Goal: Task Accomplishment & Management: Manage account settings

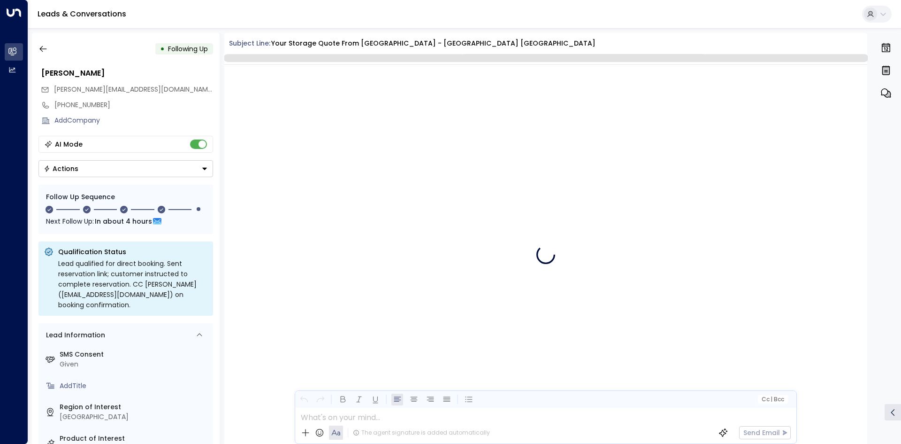
scroll to position [1366, 0]
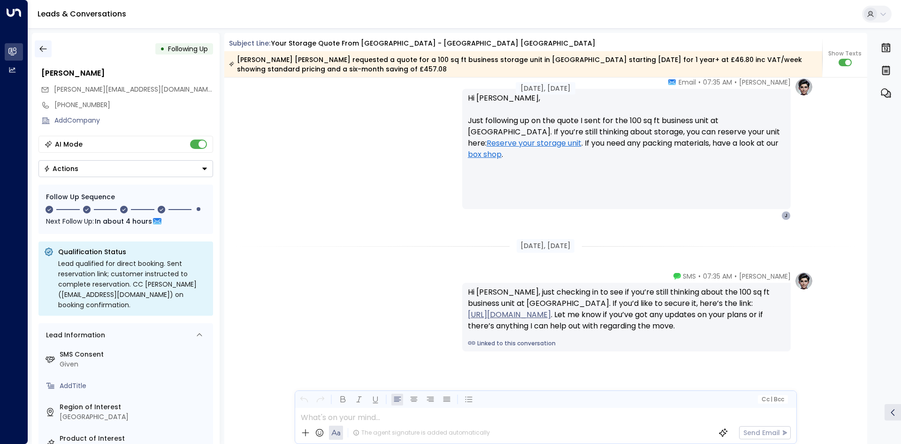
click at [46, 55] on button "button" at bounding box center [43, 48] width 17 height 17
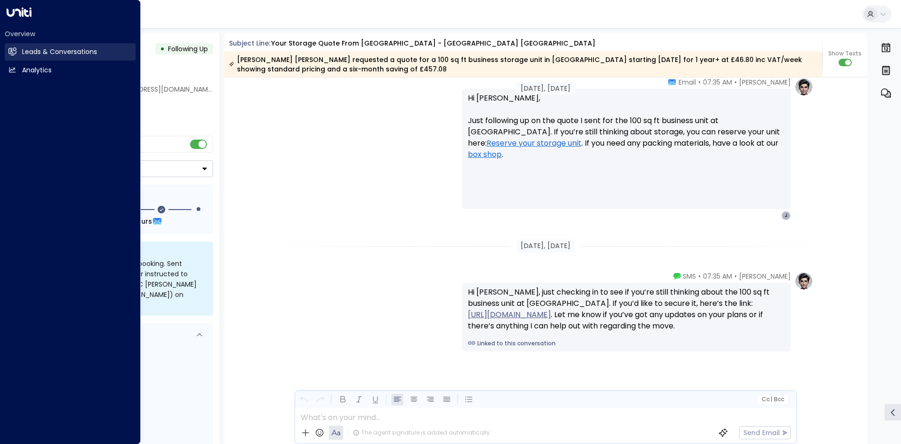
click at [17, 54] on link "Leads & Conversations Leads & Conversations" at bounding box center [70, 51] width 131 height 17
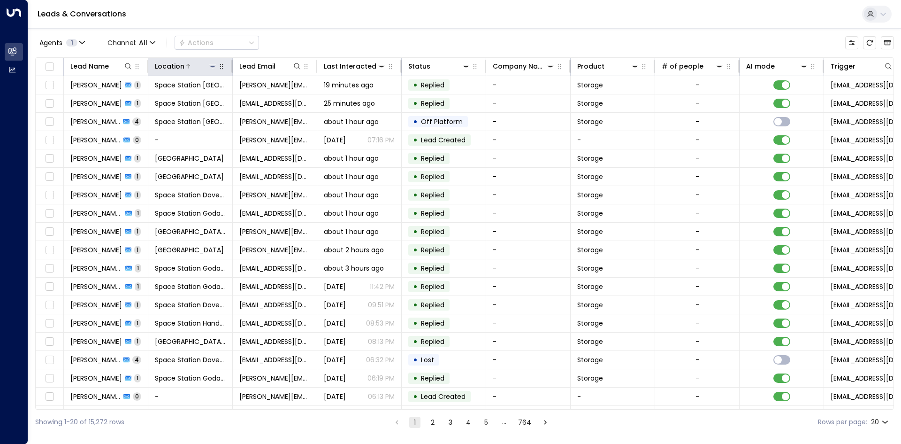
click at [216, 67] on button at bounding box center [212, 65] width 9 height 9
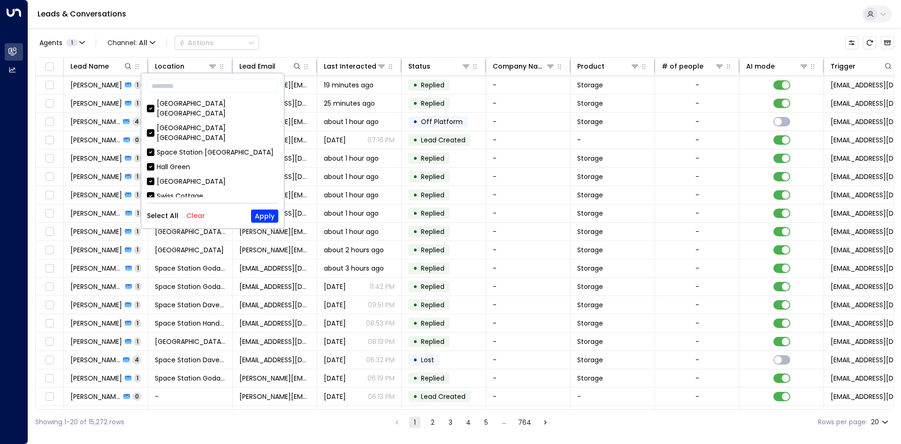
click at [190, 218] on button "Clear" at bounding box center [195, 216] width 19 height 8
click at [178, 123] on div "Space Station Shrewsbury" at bounding box center [218, 133] width 122 height 20
click at [259, 217] on button "Apply" at bounding box center [264, 215] width 27 height 13
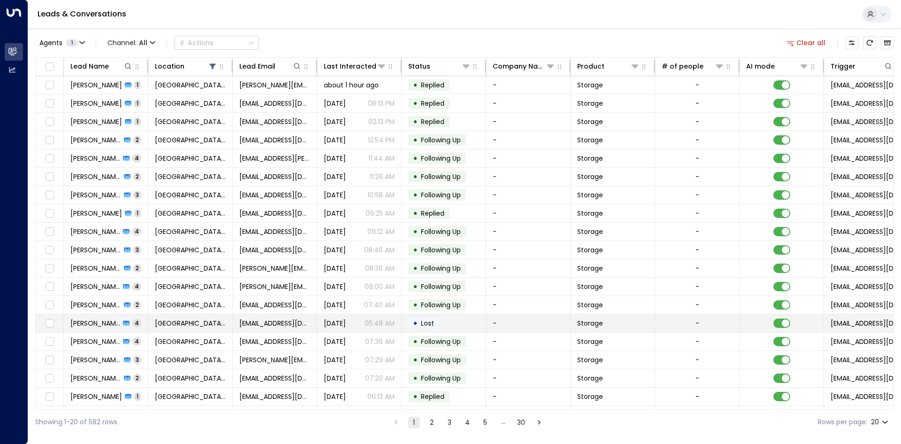
click at [210, 329] on td "Space Station Shrewsbury" at bounding box center [190, 323] width 84 height 18
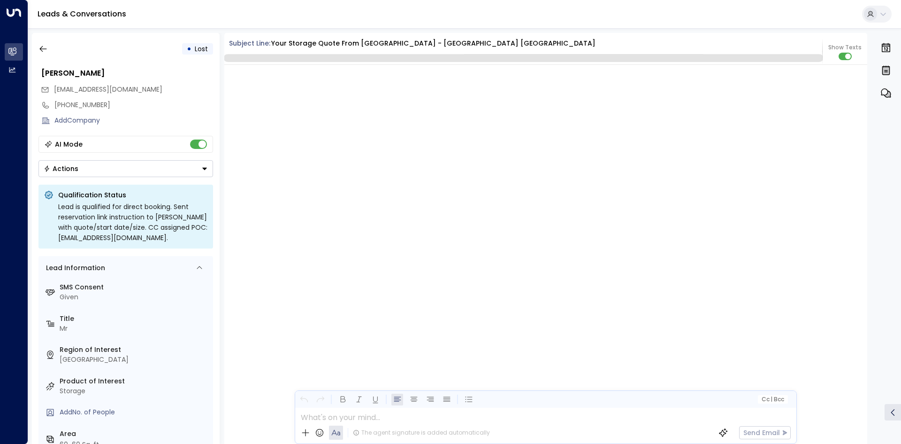
scroll to position [1942, 0]
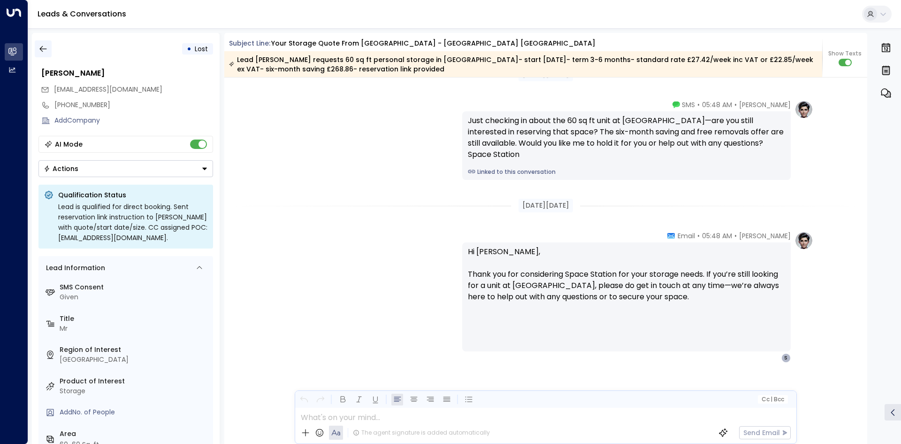
click at [46, 49] on icon "button" at bounding box center [42, 49] width 7 height 6
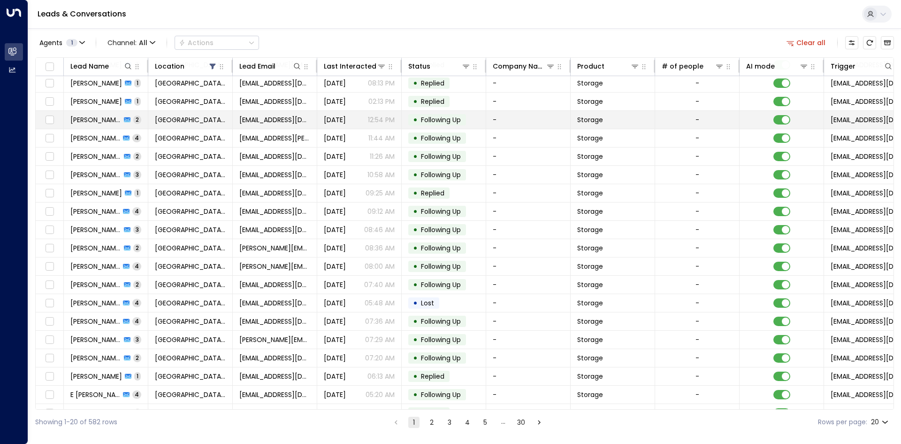
scroll to position [36, 0]
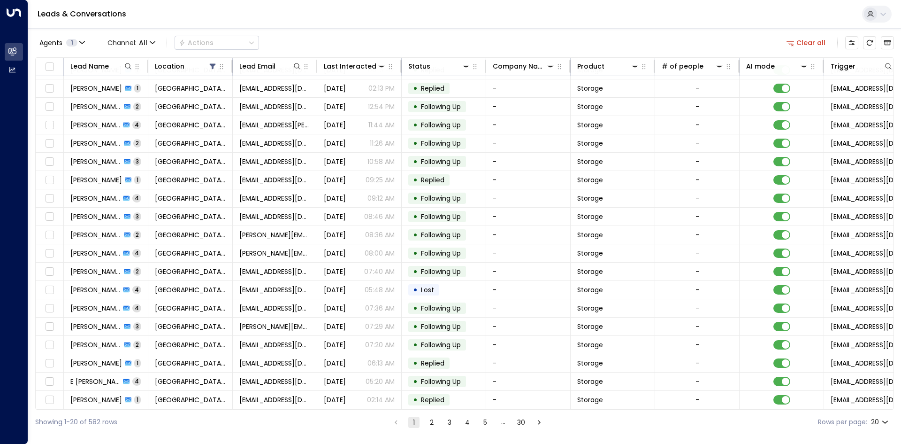
click at [426, 425] on li "2" at bounding box center [432, 422] width 12 height 12
click at [429, 424] on button "2" at bounding box center [431, 421] width 11 height 11
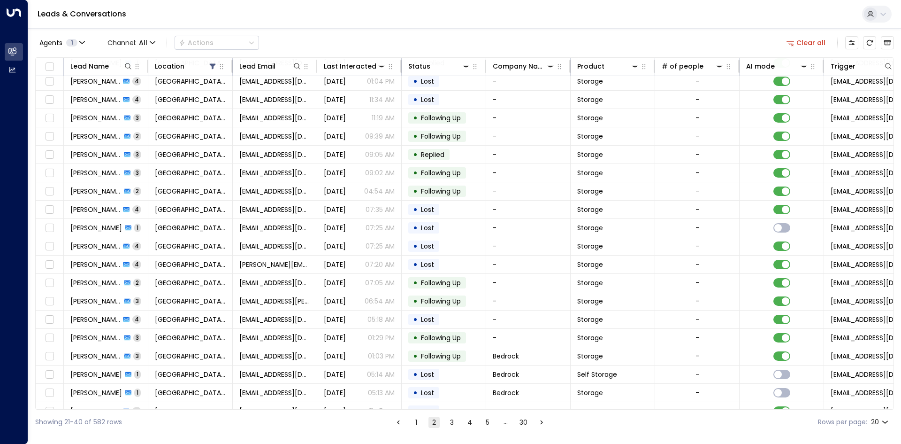
scroll to position [36, 0]
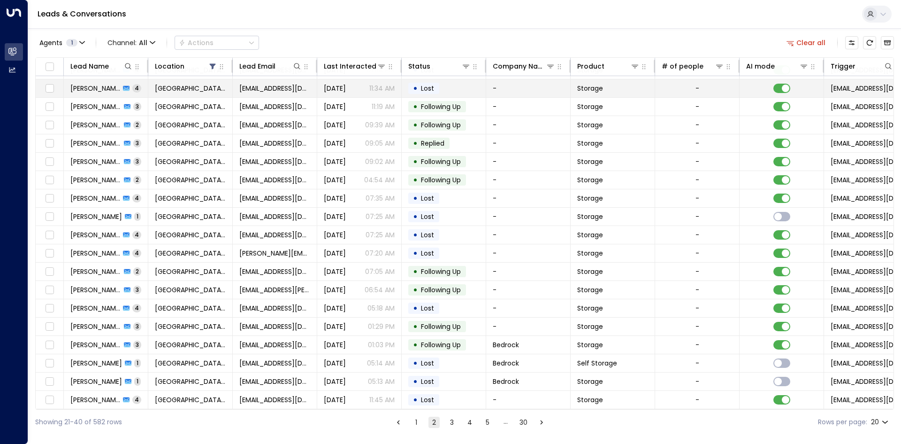
click at [266, 90] on td "taylorpage16@hotmail.co.uk" at bounding box center [275, 88] width 84 height 18
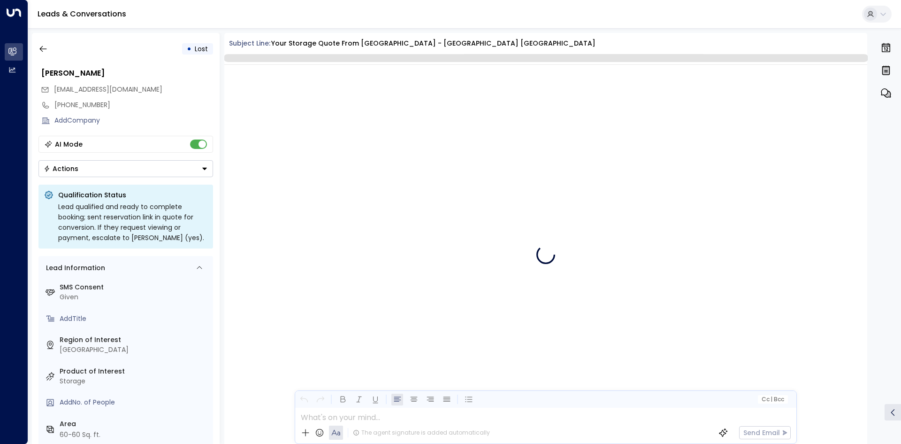
scroll to position [1473, 0]
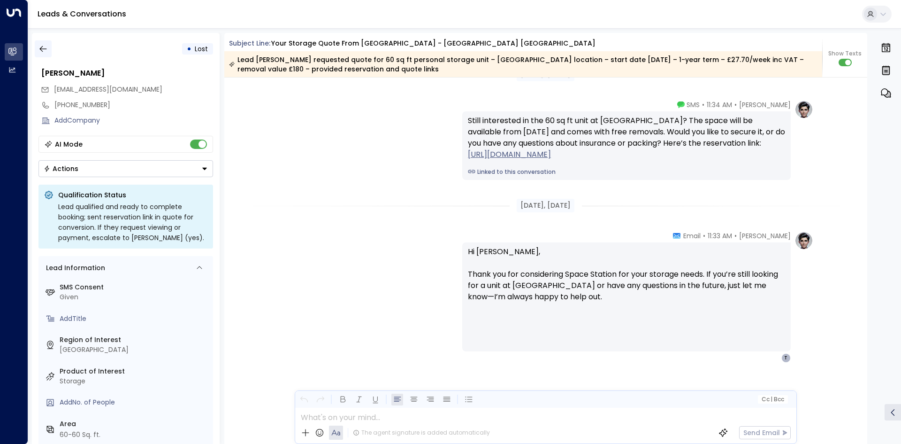
click at [48, 51] on button "button" at bounding box center [43, 48] width 17 height 17
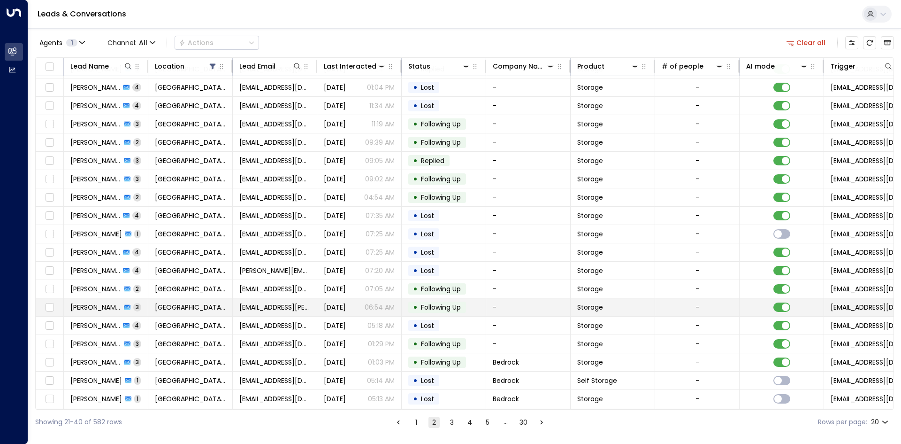
scroll to position [36, 0]
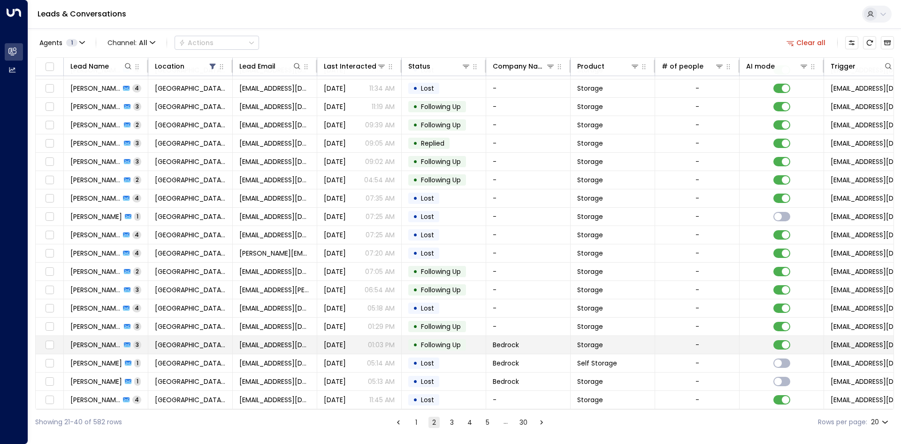
click at [331, 346] on td "Oct 07, 2025 01:03 PM" at bounding box center [359, 345] width 84 height 18
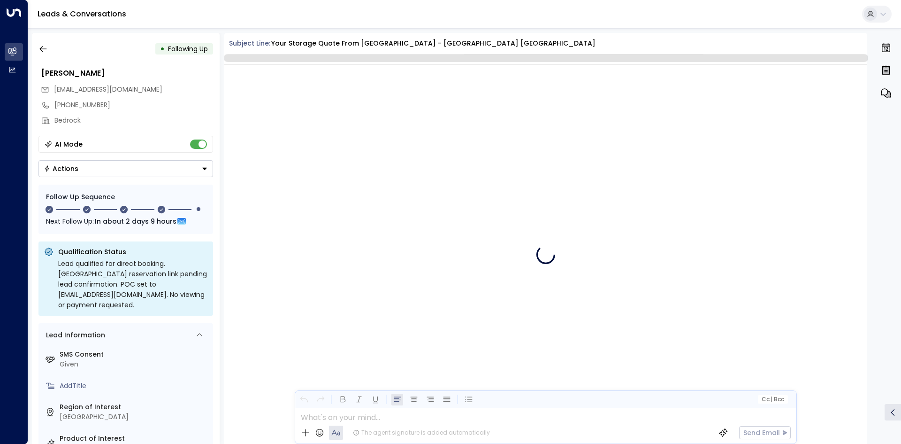
scroll to position [2041, 0]
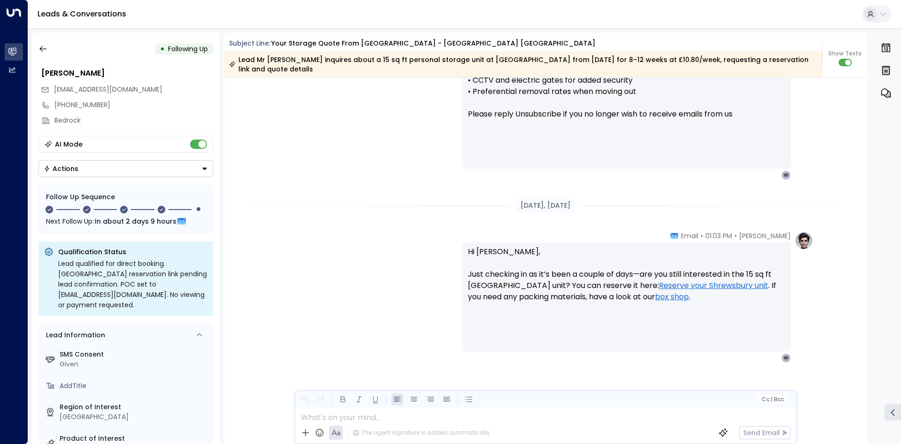
click at [135, 162] on button "Actions" at bounding box center [125, 168] width 175 height 17
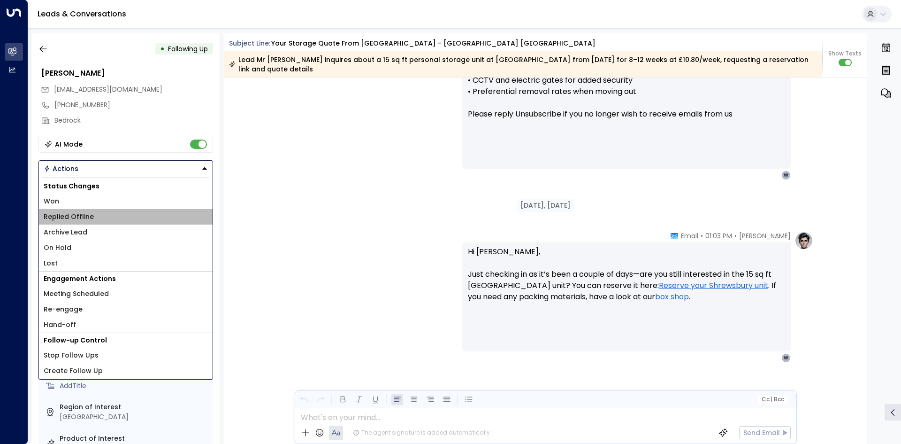
click at [101, 214] on li "Replied Offline" at bounding box center [126, 216] width 174 height 15
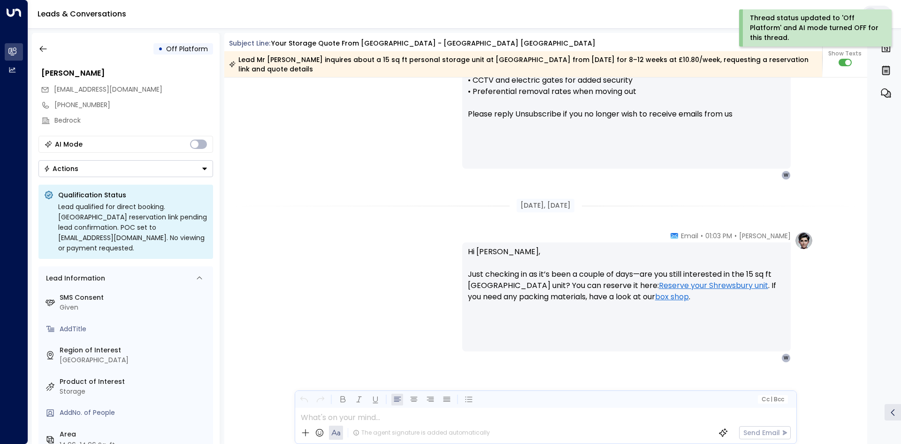
click at [139, 168] on button "Actions" at bounding box center [125, 168] width 175 height 17
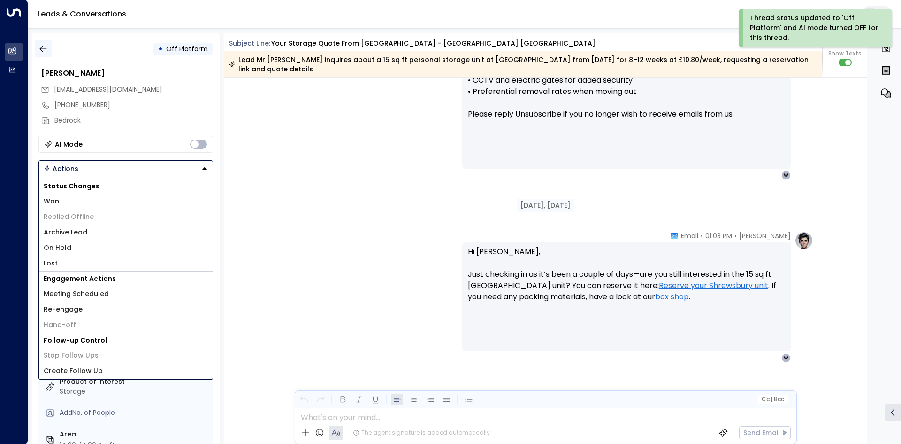
click at [45, 49] on icon "button" at bounding box center [42, 48] width 9 height 9
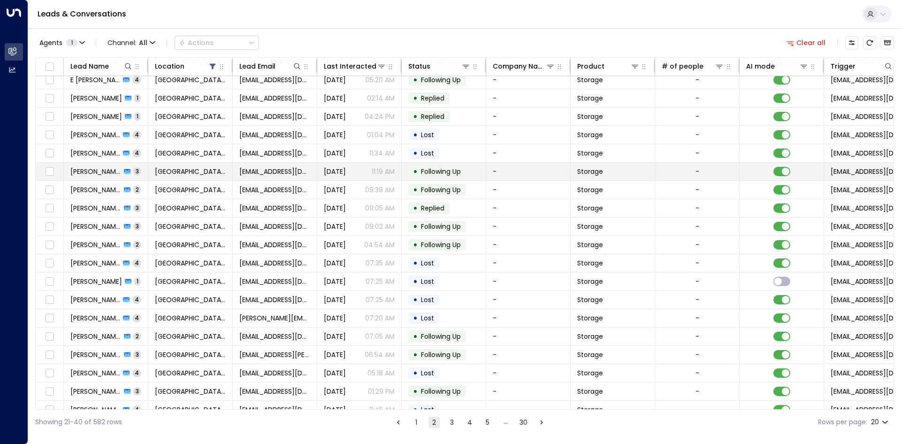
scroll to position [36, 0]
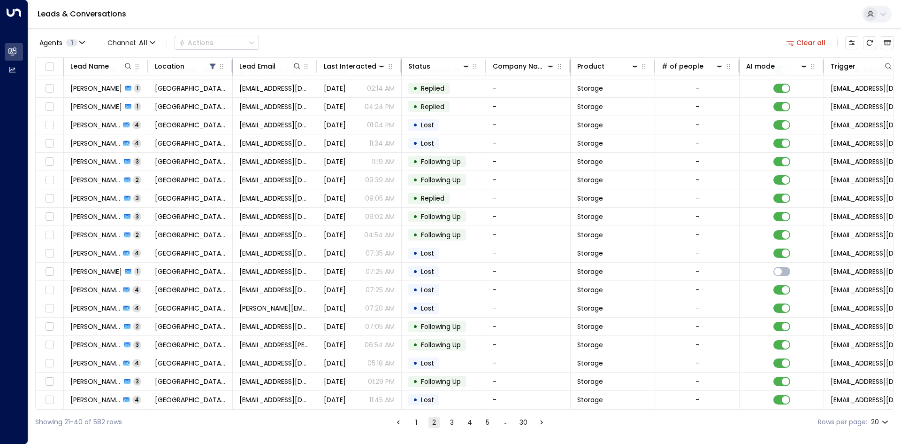
click at [452, 423] on button "3" at bounding box center [451, 421] width 11 height 11
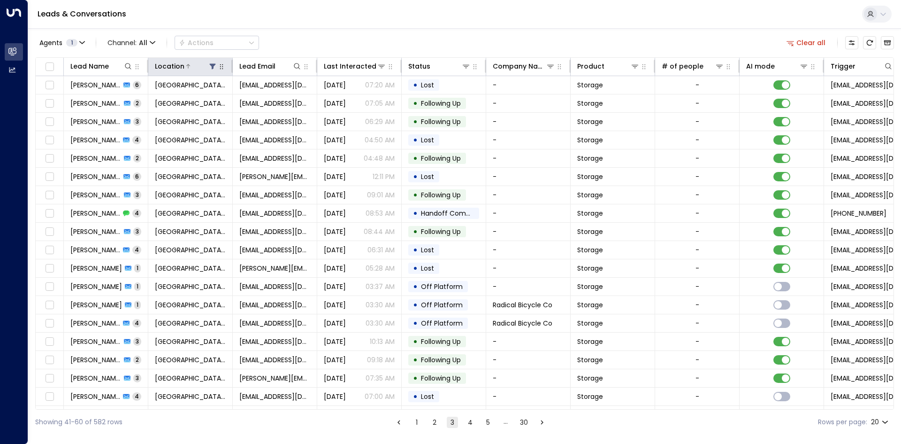
click at [216, 65] on button at bounding box center [212, 65] width 9 height 9
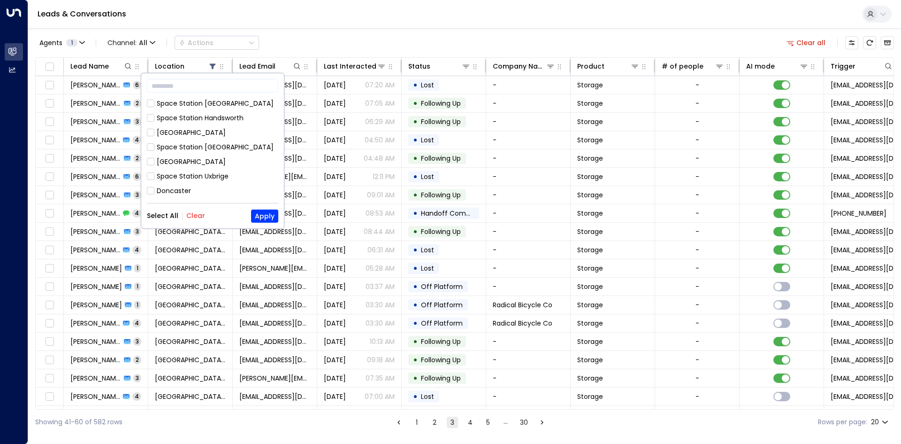
drag, startPoint x: 198, startPoint y: 215, endPoint x: 176, endPoint y: 225, distance: 23.7
click at [176, 225] on div "​ Space Station Chiswick Space Station Handsworth Space Station Stirchley Space…" at bounding box center [212, 150] width 143 height 155
click at [167, 220] on div "Select All Clear Apply" at bounding box center [212, 215] width 131 height 13
click at [168, 219] on button "Select All" at bounding box center [162, 216] width 31 height 8
click at [403, 17] on div "Leads & Conversations" at bounding box center [464, 14] width 873 height 29
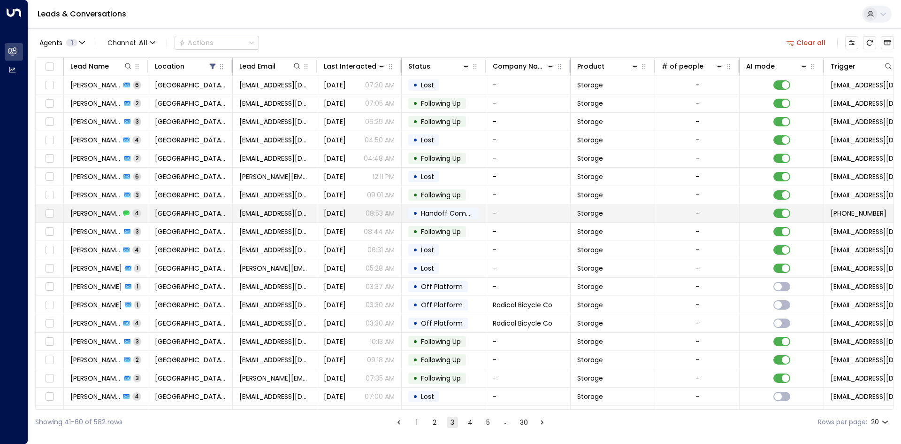
click at [435, 207] on td "• Handoff Completed" at bounding box center [444, 213] width 84 height 18
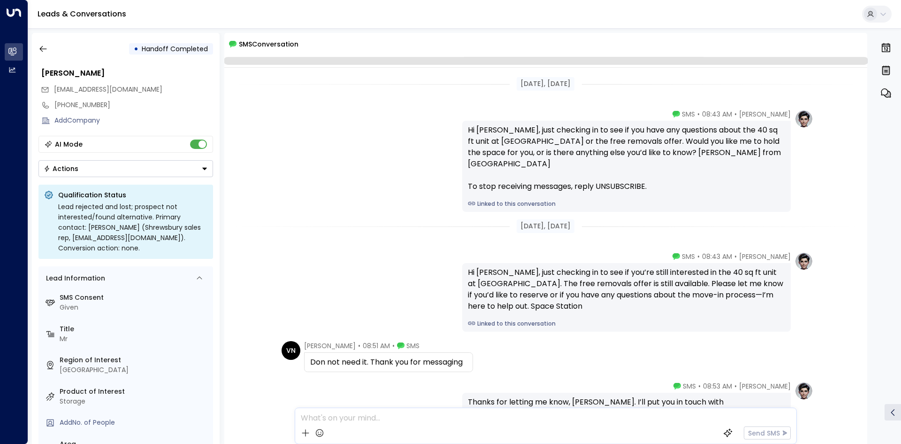
scroll to position [89, 0]
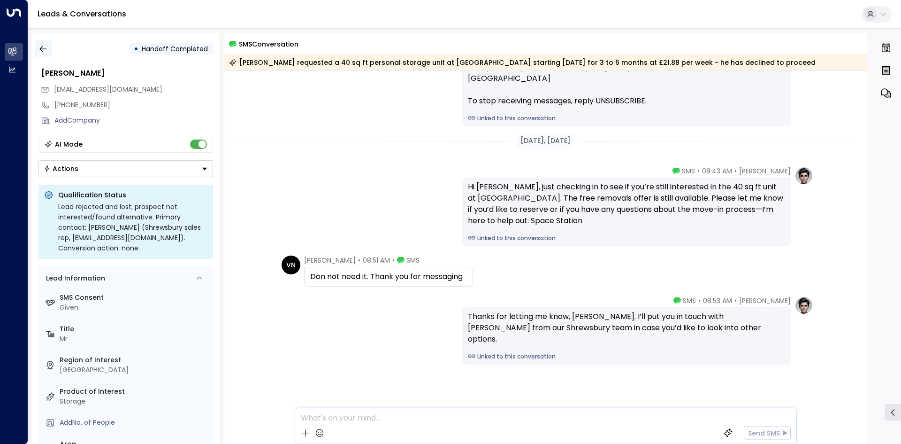
click at [40, 54] on button "button" at bounding box center [43, 48] width 17 height 17
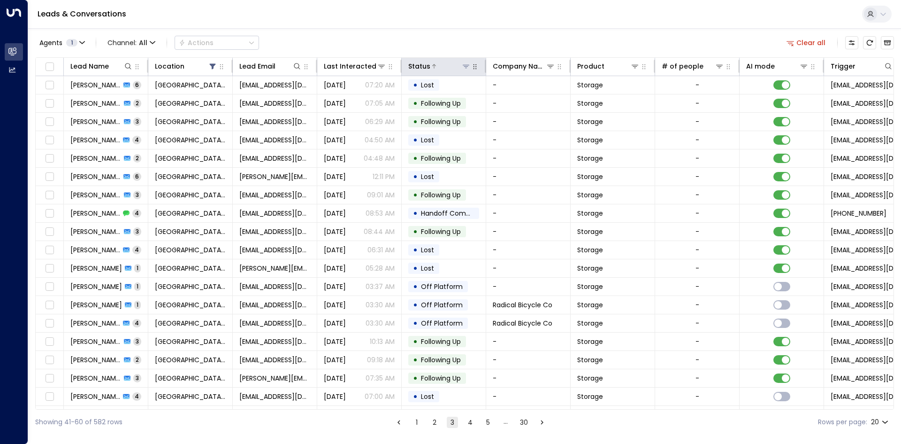
click at [469, 69] on icon at bounding box center [466, 66] width 8 height 8
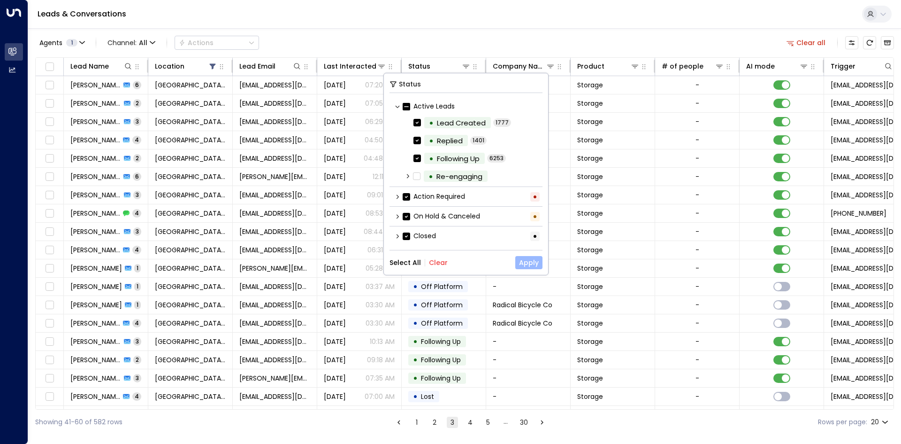
click at [524, 263] on button "Apply" at bounding box center [528, 262] width 27 height 13
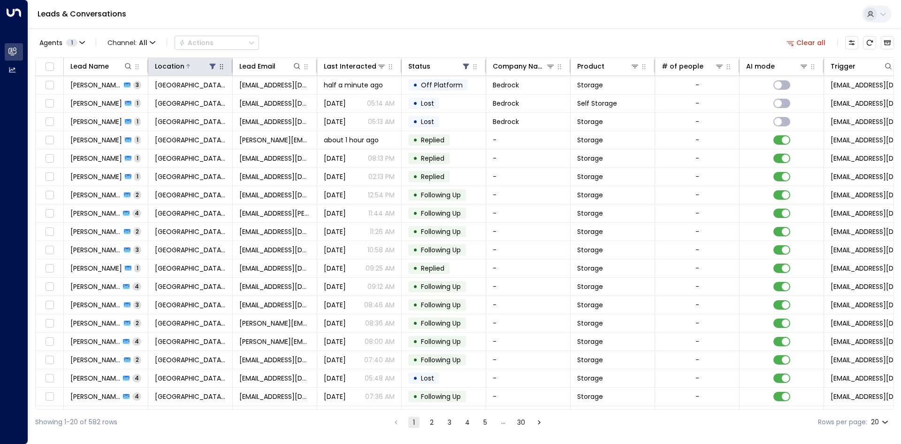
click at [212, 69] on icon at bounding box center [213, 66] width 8 height 8
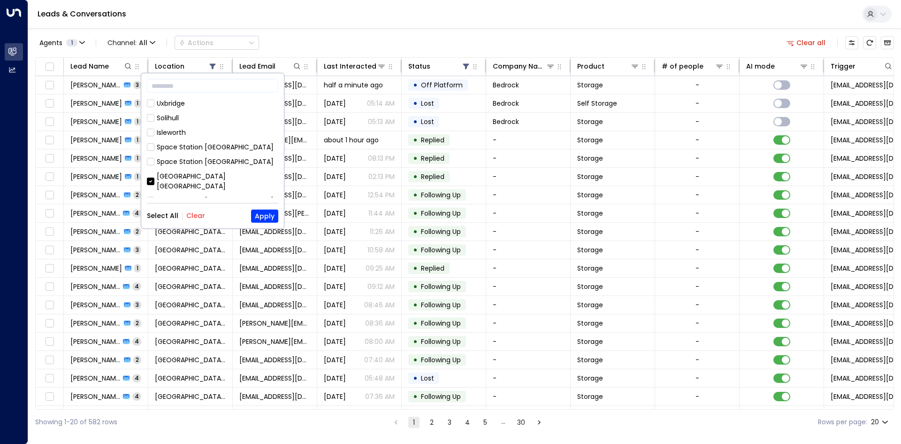
click at [164, 215] on button "Select All" at bounding box center [162, 216] width 31 height 8
click at [263, 220] on button "Apply" at bounding box center [264, 215] width 27 height 13
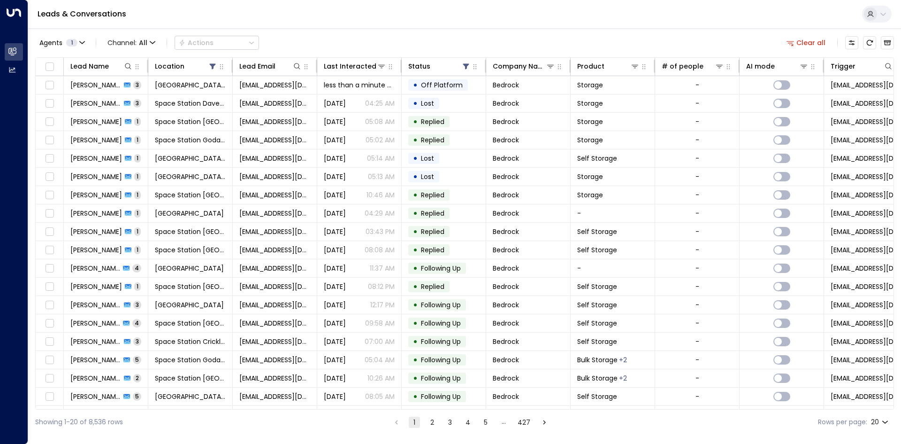
click at [788, 40] on icon "button" at bounding box center [790, 42] width 8 height 8
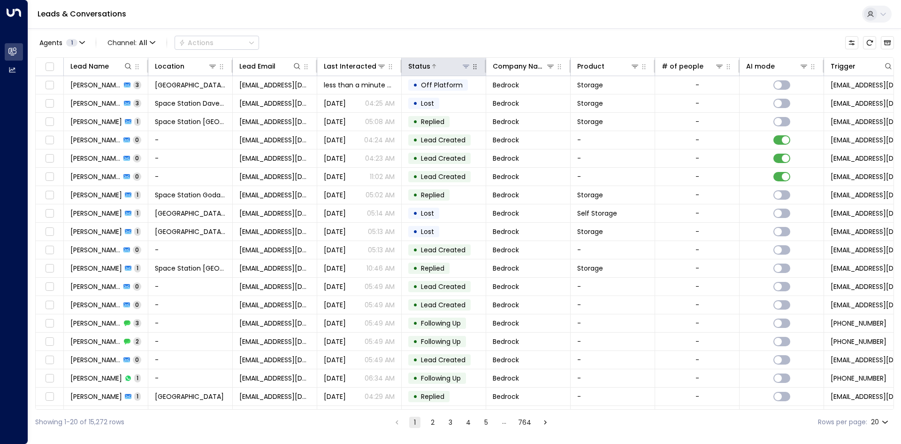
click at [466, 63] on icon at bounding box center [466, 66] width 8 height 8
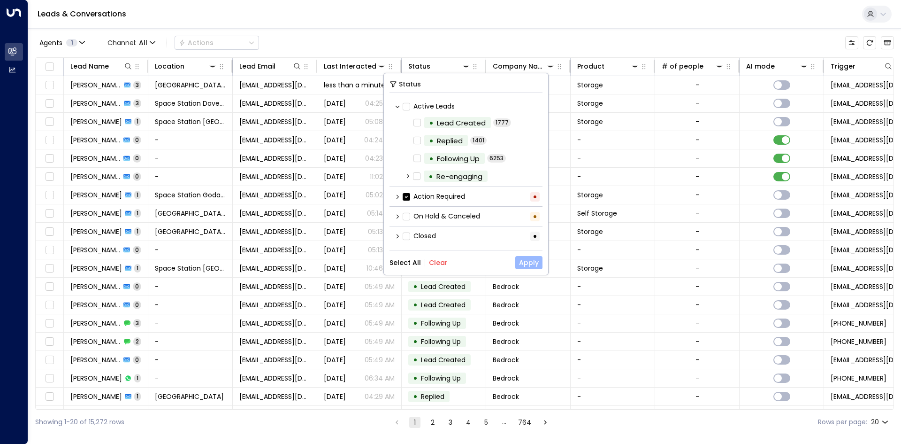
click at [528, 263] on button "Apply" at bounding box center [528, 262] width 27 height 13
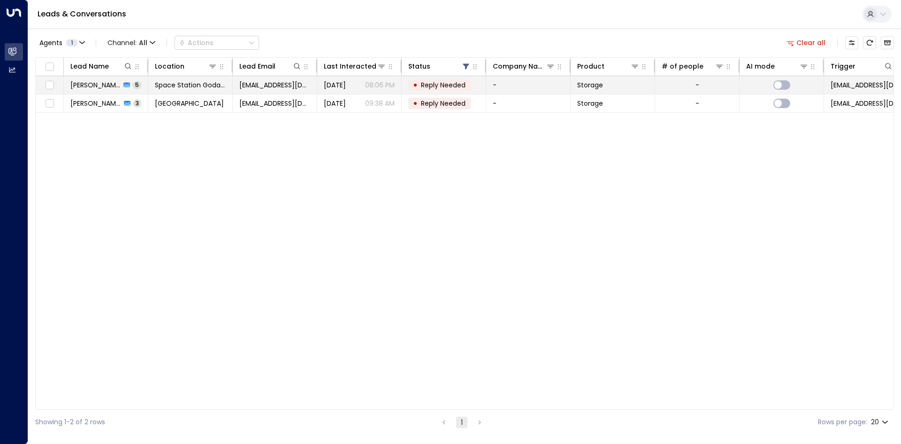
click at [547, 91] on td "-" at bounding box center [528, 85] width 84 height 18
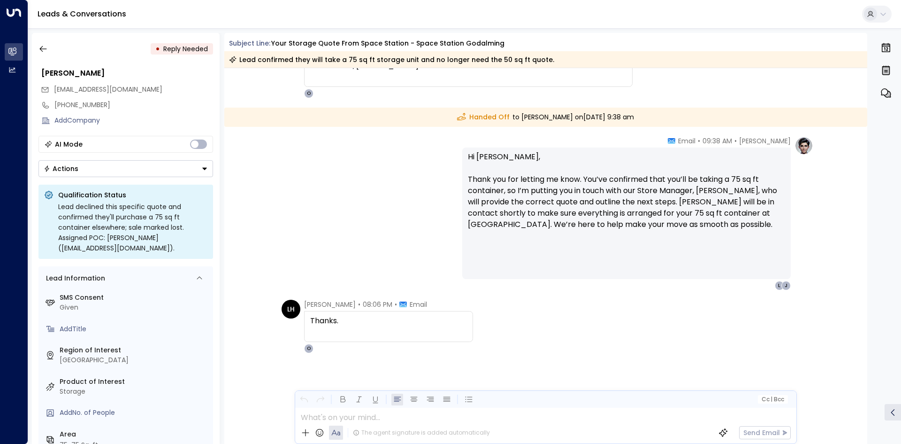
scroll to position [1182, 0]
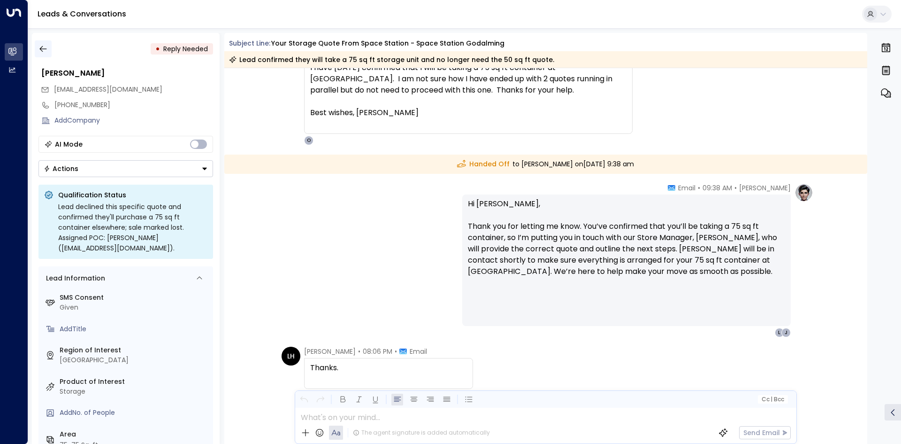
click at [46, 50] on icon "button" at bounding box center [42, 48] width 9 height 9
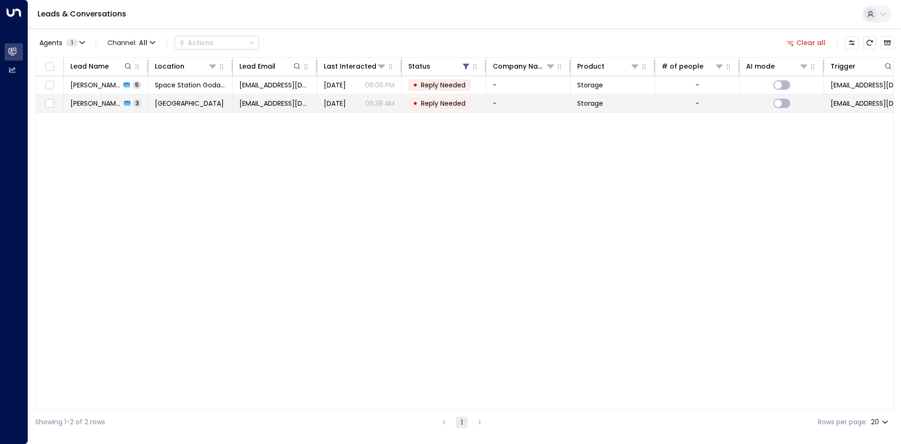
click at [186, 97] on td "Space Station Isleworth" at bounding box center [190, 103] width 84 height 18
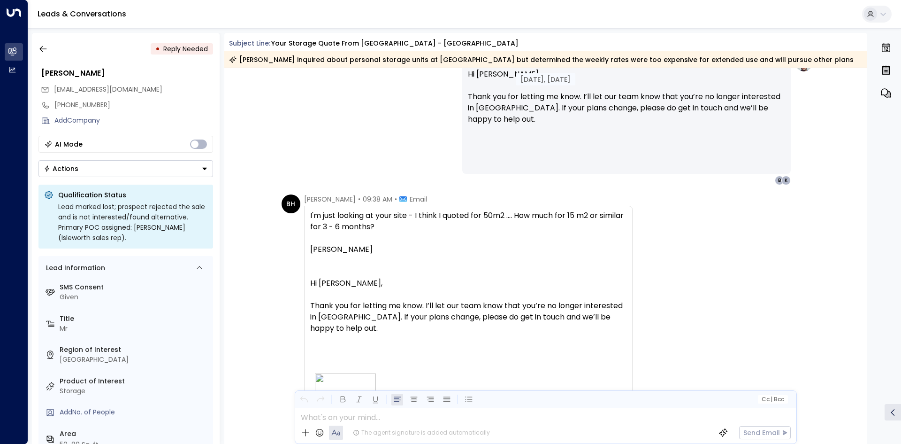
scroll to position [1754, 0]
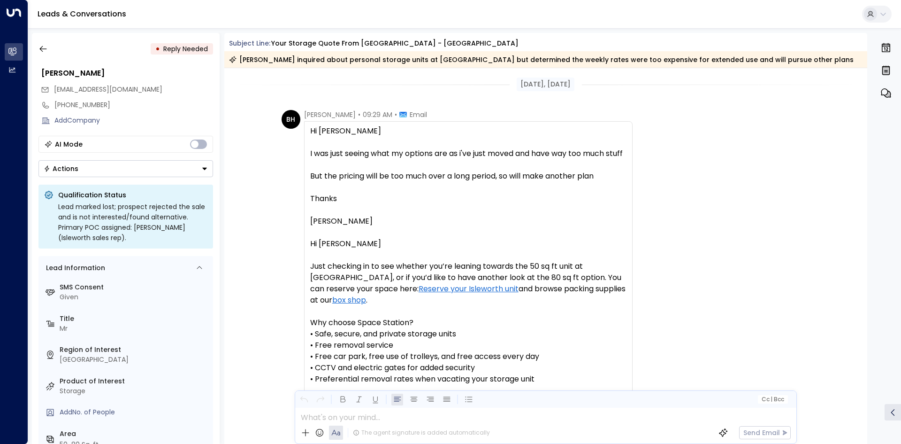
scroll to position [3440, 0]
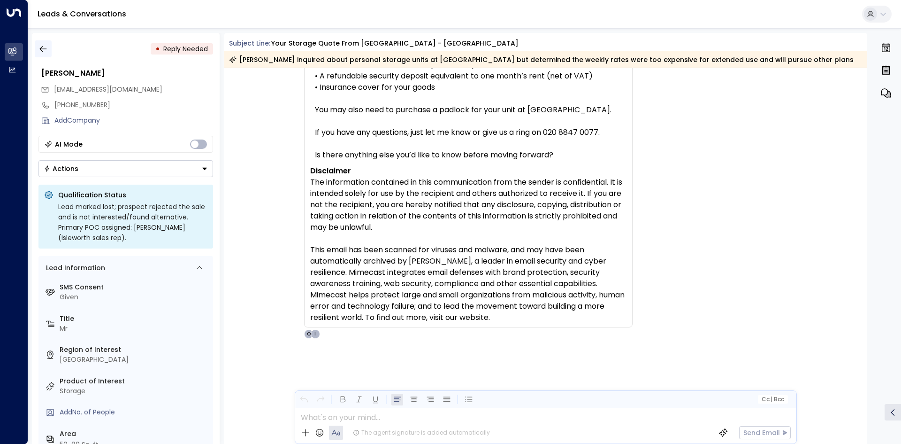
click at [42, 54] on button "button" at bounding box center [43, 48] width 17 height 17
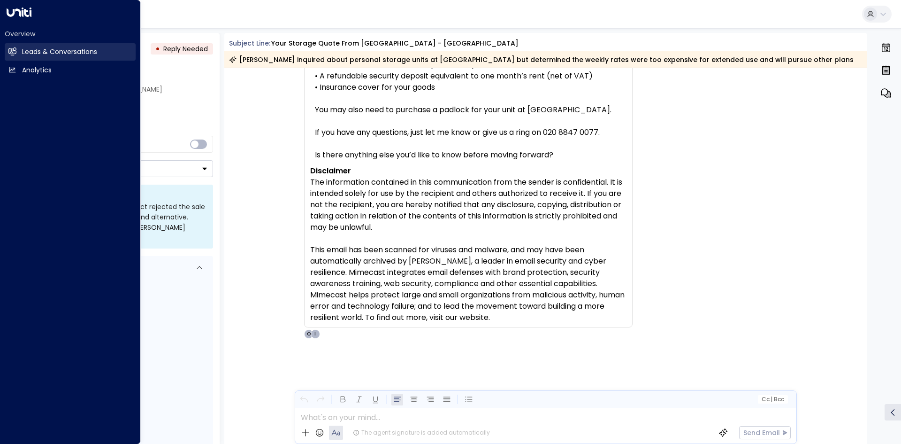
click at [19, 54] on link "Leads & Conversations Leads & Conversations" at bounding box center [70, 51] width 131 height 17
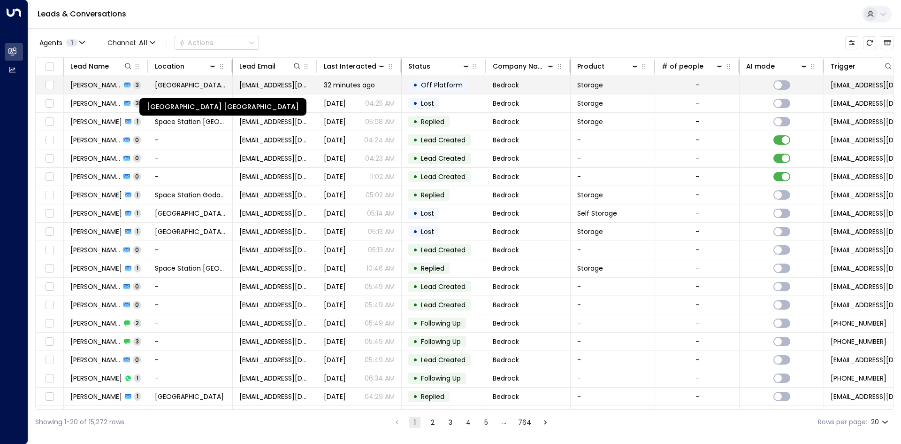
click at [222, 83] on span "Space Station Shrewsbury" at bounding box center [190, 84] width 71 height 9
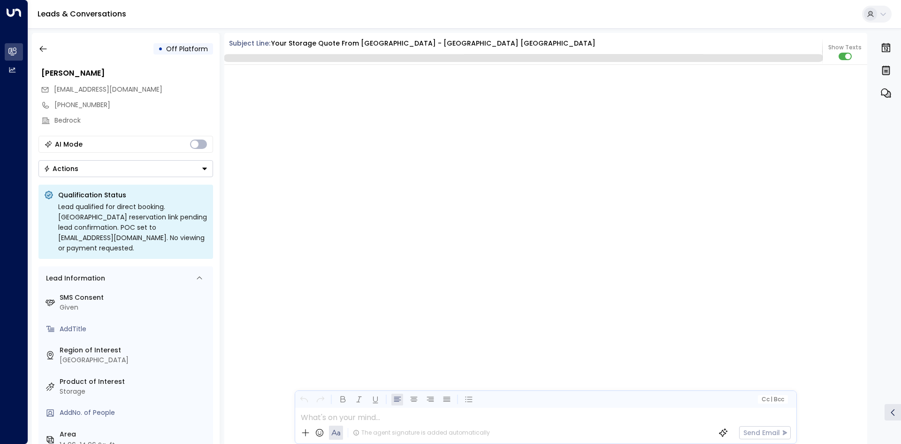
scroll to position [1118, 0]
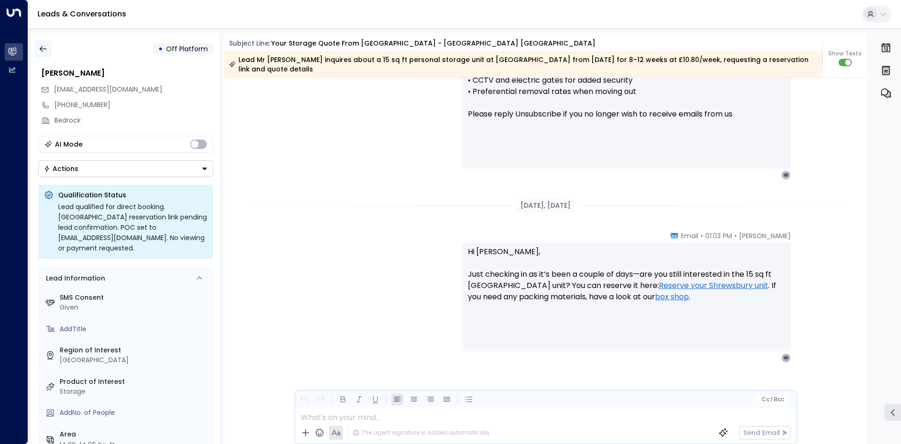
click at [50, 50] on button "button" at bounding box center [43, 48] width 17 height 17
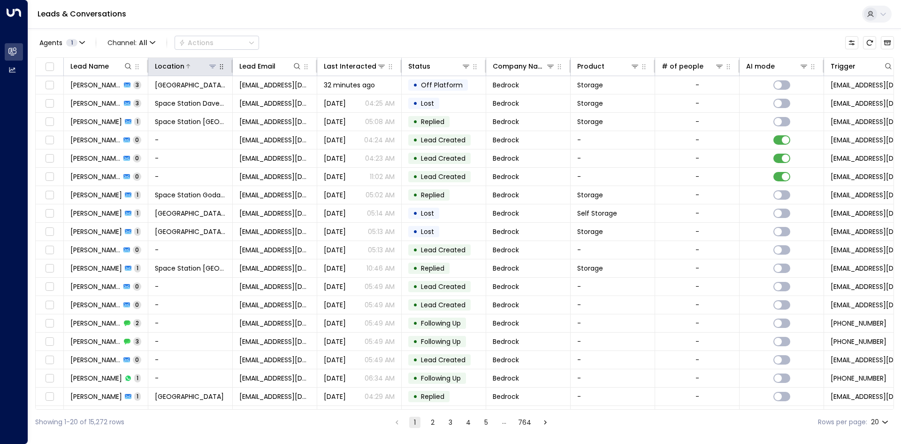
click at [211, 69] on icon at bounding box center [213, 66] width 8 height 8
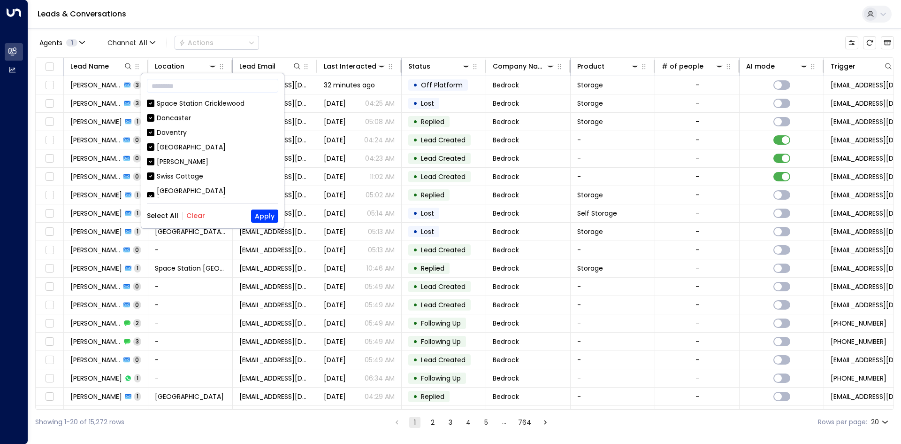
click at [196, 218] on button "Clear" at bounding box center [195, 216] width 19 height 8
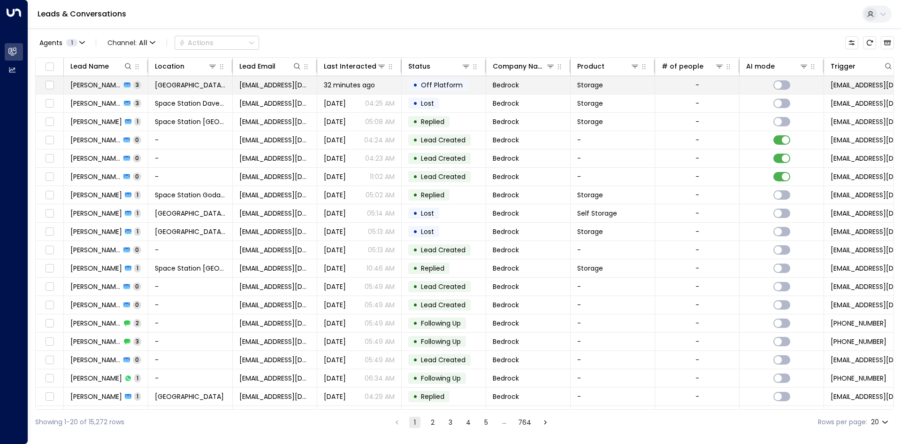
click at [397, 84] on td "32 minutes ago" at bounding box center [359, 85] width 84 height 18
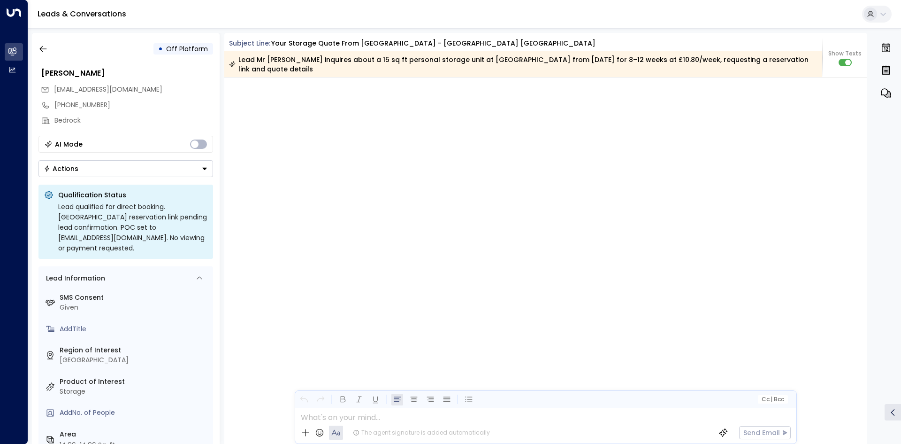
scroll to position [1121, 0]
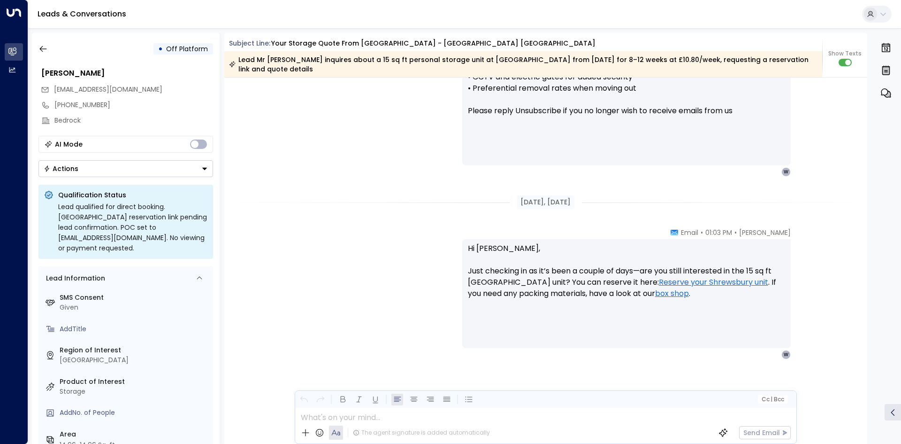
click at [139, 164] on button "Actions" at bounding box center [125, 168] width 175 height 17
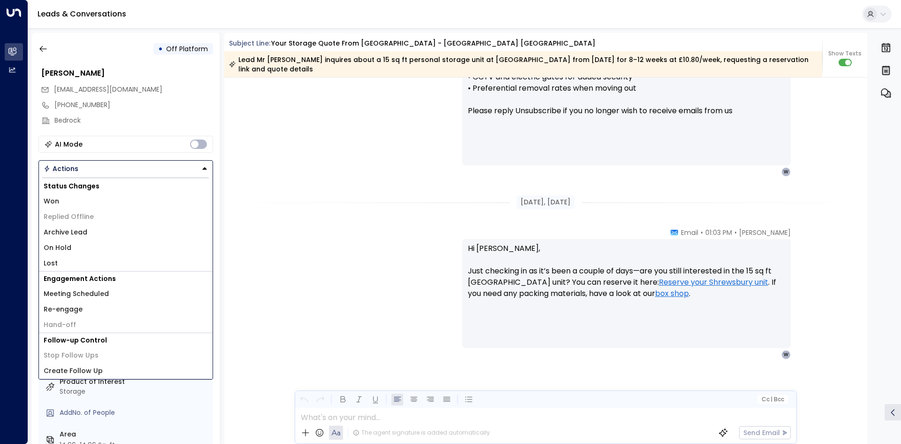
click at [93, 231] on li "Archive Lead" at bounding box center [126, 231] width 174 height 15
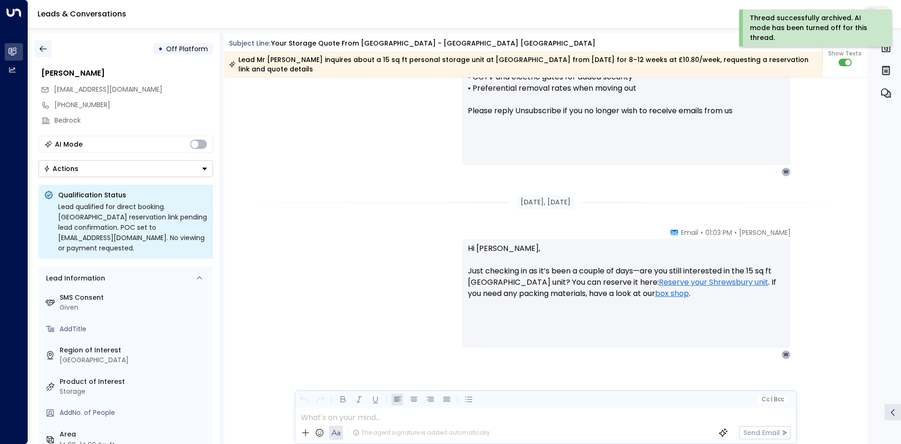
click at [44, 49] on icon "button" at bounding box center [42, 49] width 7 height 6
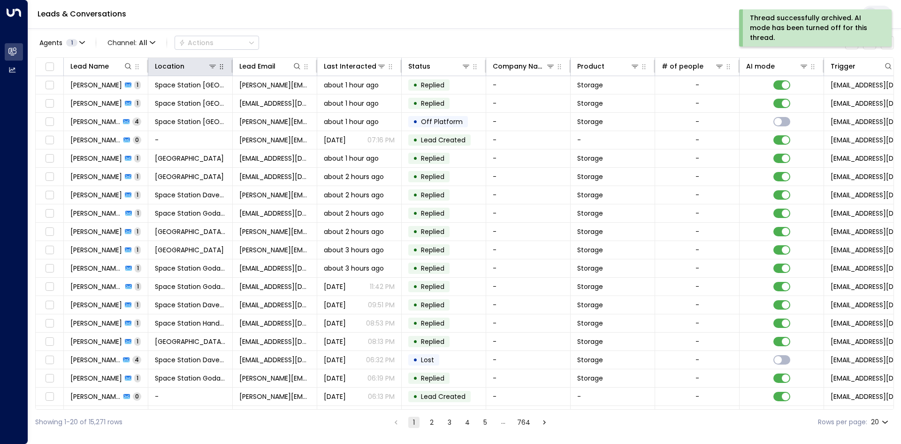
click at [220, 70] on icon "button" at bounding box center [222, 67] width 8 height 8
click at [215, 69] on icon at bounding box center [213, 66] width 8 height 8
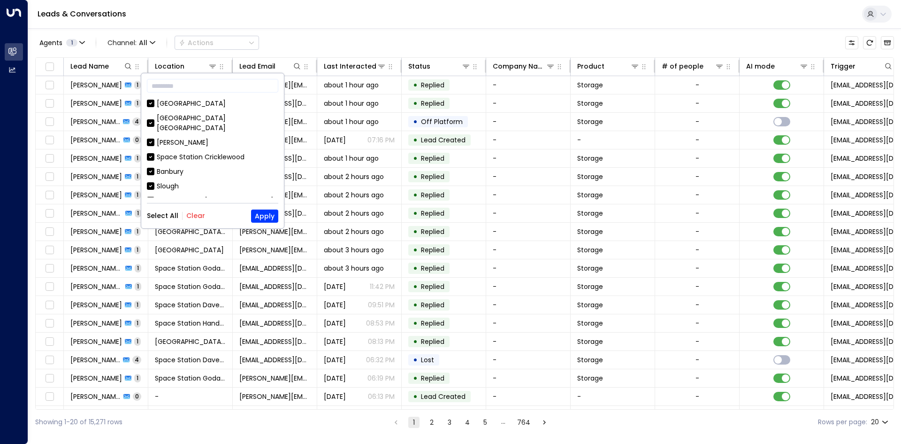
click at [185, 224] on div "​ Space Station Isleworth Space Station Kings Heath Kilburn Space Station Crick…" at bounding box center [212, 150] width 143 height 155
click at [188, 219] on button "Clear" at bounding box center [195, 216] width 19 height 8
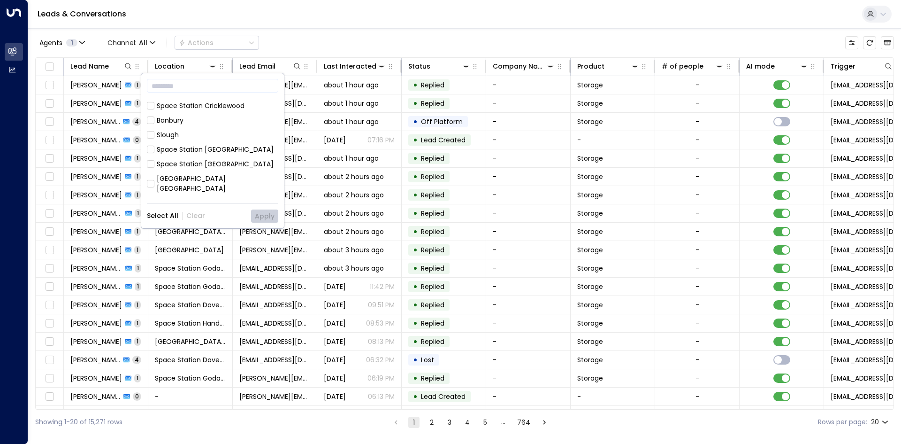
scroll to position [47, 0]
click at [211, 178] on div "Space Station Shrewsbury" at bounding box center [218, 188] width 122 height 20
click at [267, 217] on button "Apply" at bounding box center [264, 215] width 27 height 13
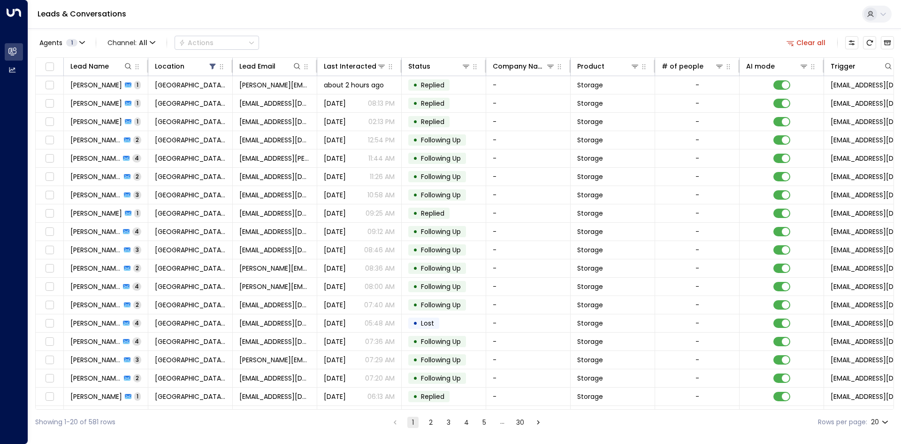
click at [391, 28] on div "Leads & Conversations" at bounding box center [464, 14] width 873 height 29
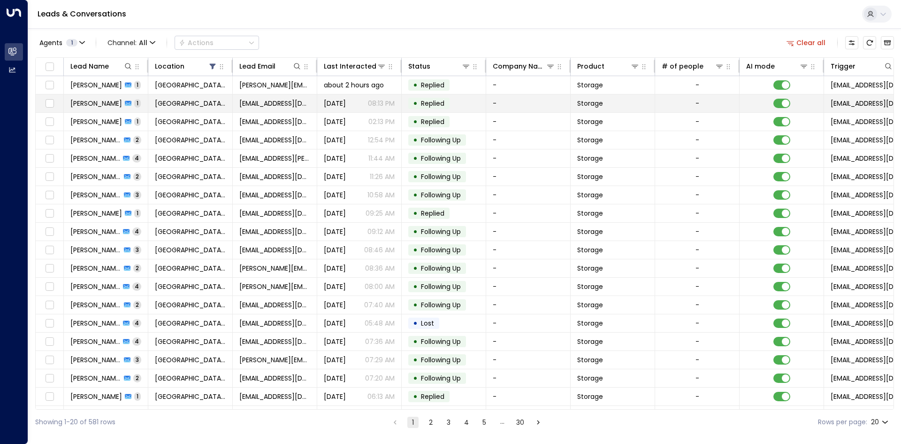
click at [139, 107] on td "John Adams 1" at bounding box center [106, 103] width 84 height 18
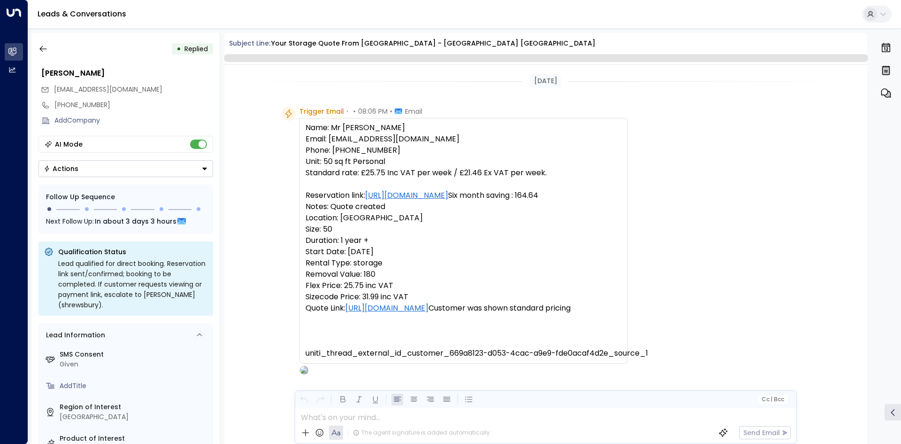
scroll to position [436, 0]
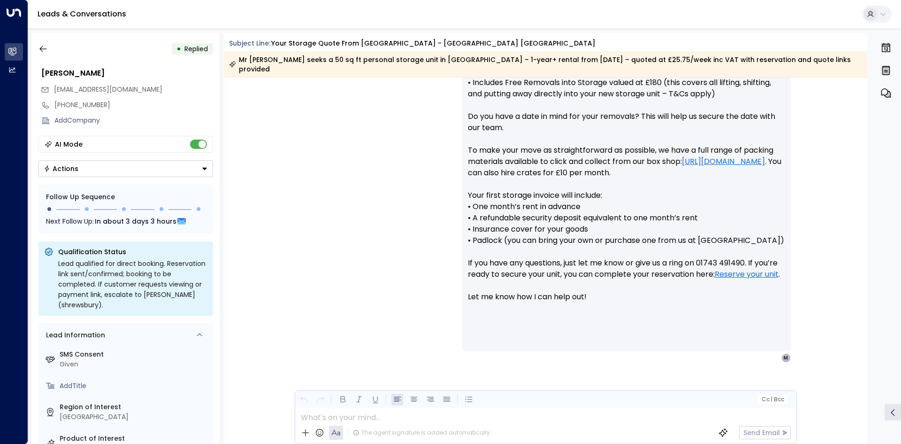
click at [103, 172] on button "Actions" at bounding box center [125, 168] width 175 height 17
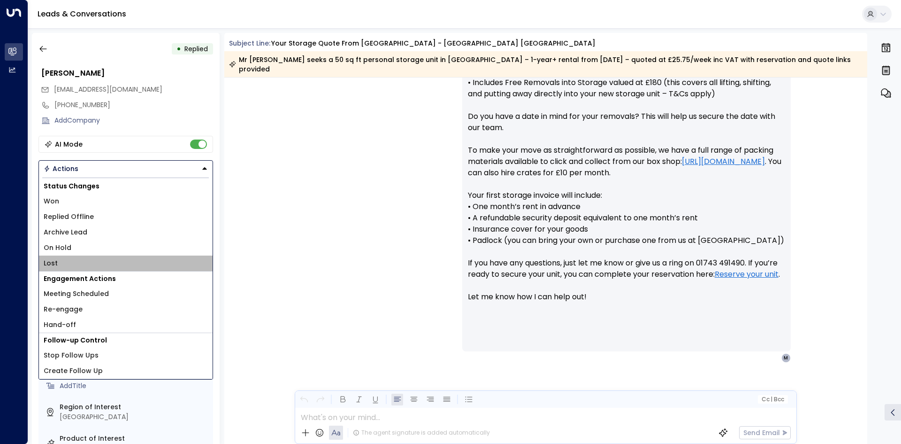
drag, startPoint x: 74, startPoint y: 261, endPoint x: 84, endPoint y: 228, distance: 34.4
click at [74, 261] on li "Lost" at bounding box center [126, 262] width 174 height 15
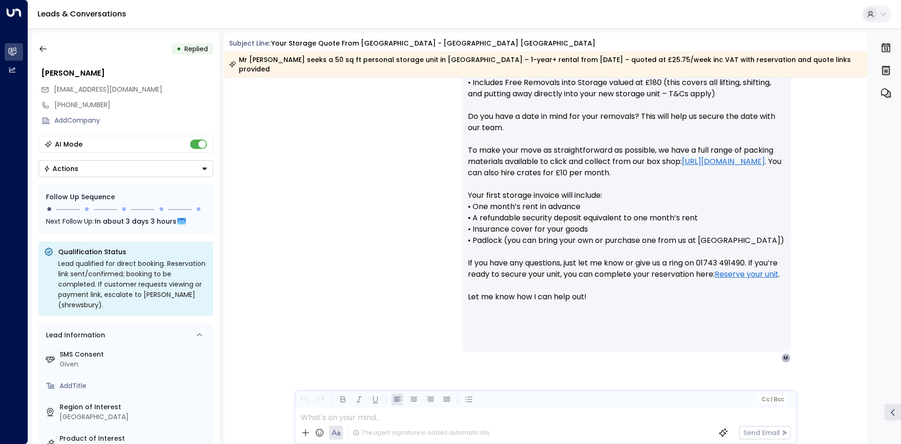
click at [91, 178] on div "• Replied John Adams me888@icloud.com +447189014301 Add Company AI Mode Actions…" at bounding box center [126, 238] width 188 height 411
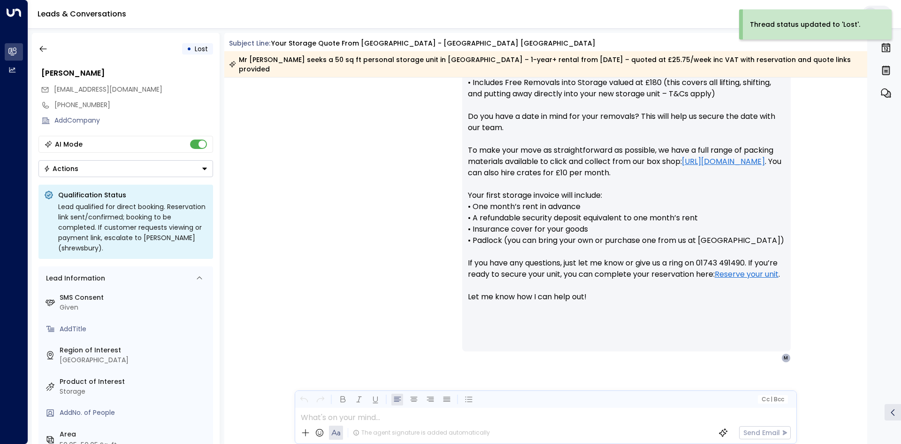
click at [119, 170] on button "Actions" at bounding box center [125, 168] width 175 height 17
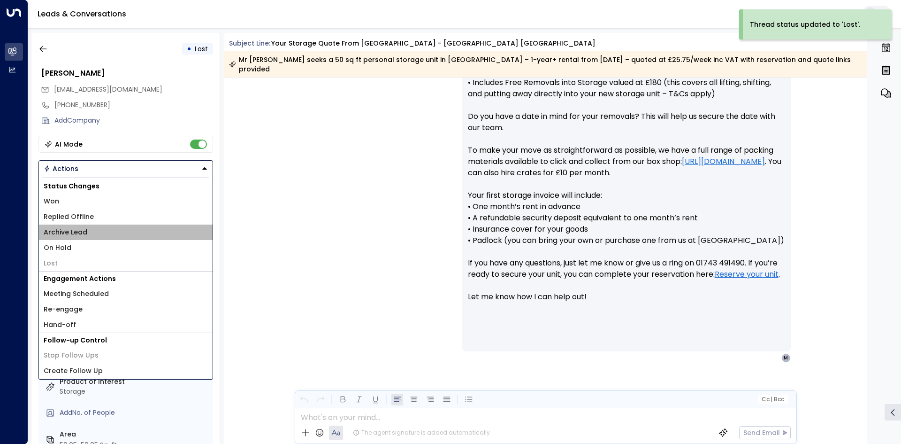
click at [113, 226] on li "Archive Lead" at bounding box center [126, 231] width 174 height 15
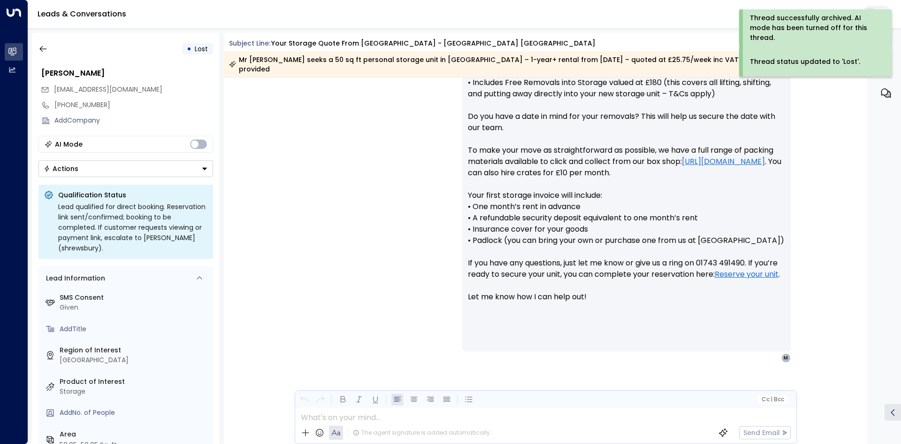
click at [46, 29] on div "• Lost John Adams me888@icloud.com +447189014301 Add Company AI Mode Actions Qu…" at bounding box center [464, 238] width 873 height 420
drag, startPoint x: 44, startPoint y: 36, endPoint x: 44, endPoint y: 46, distance: 9.9
click at [44, 38] on div "• Lost John Adams me888@icloud.com +447189014301 Add Company AI Mode Actions Qu…" at bounding box center [126, 238] width 188 height 411
click at [44, 46] on icon "button" at bounding box center [42, 48] width 9 height 9
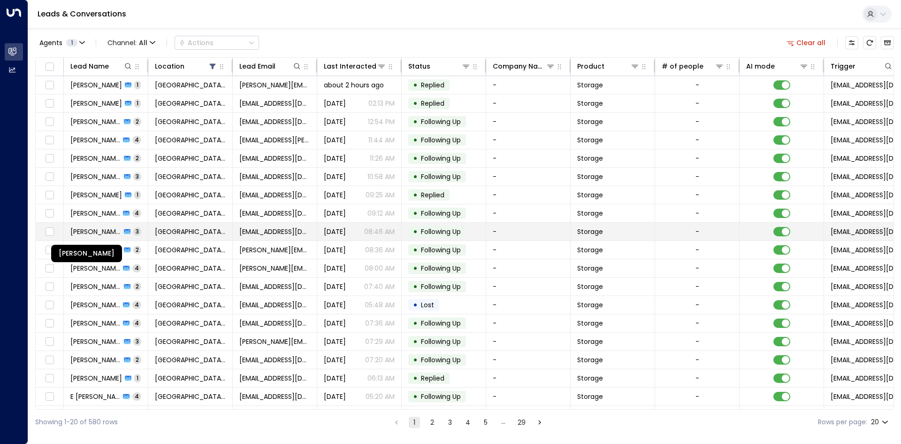
click at [109, 229] on span "Muhammed Thottathil" at bounding box center [95, 231] width 51 height 9
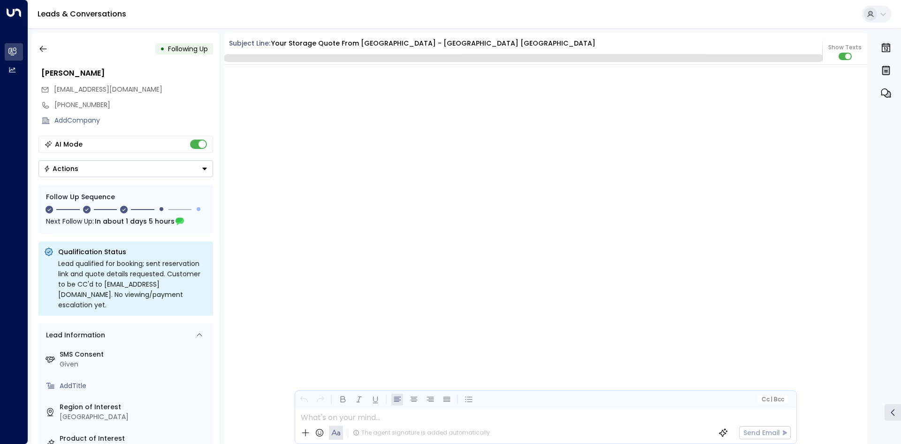
scroll to position [1069, 0]
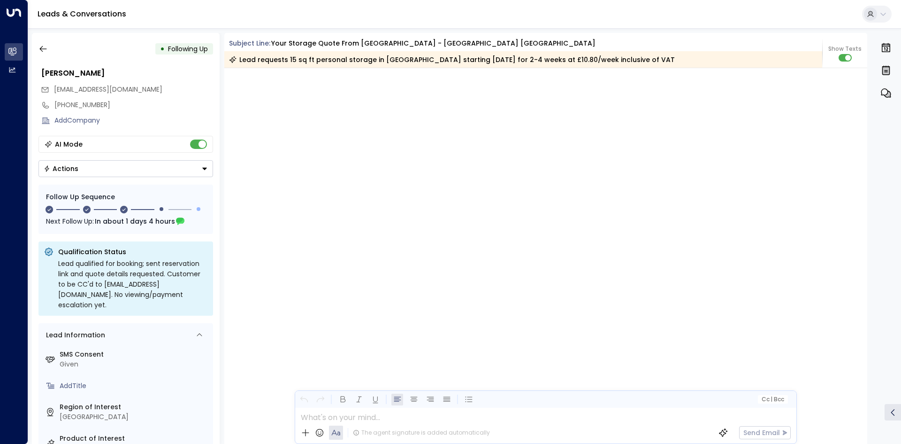
scroll to position [1068, 0]
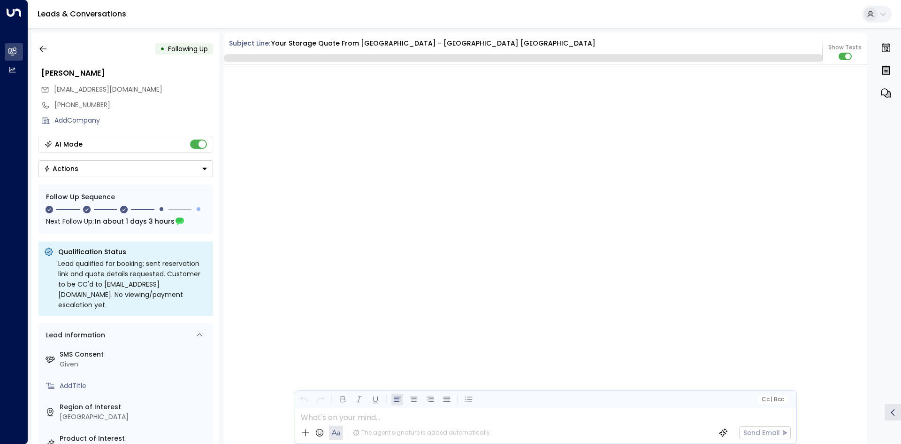
scroll to position [1079, 0]
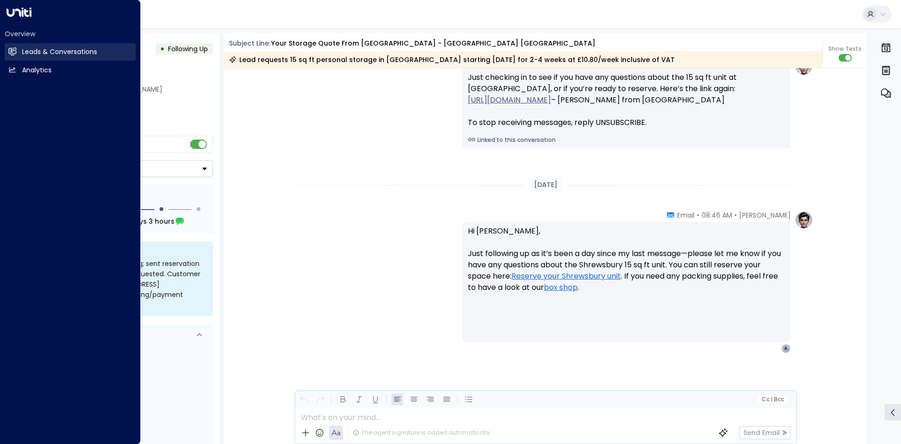
click at [25, 51] on h2 "Leads & Conversations" at bounding box center [59, 52] width 75 height 10
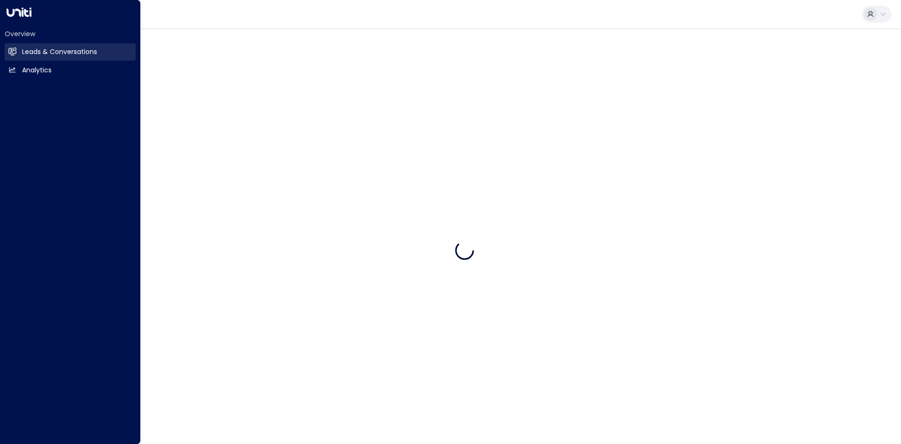
click at [25, 51] on h2 "Leads & Conversations" at bounding box center [59, 52] width 75 height 10
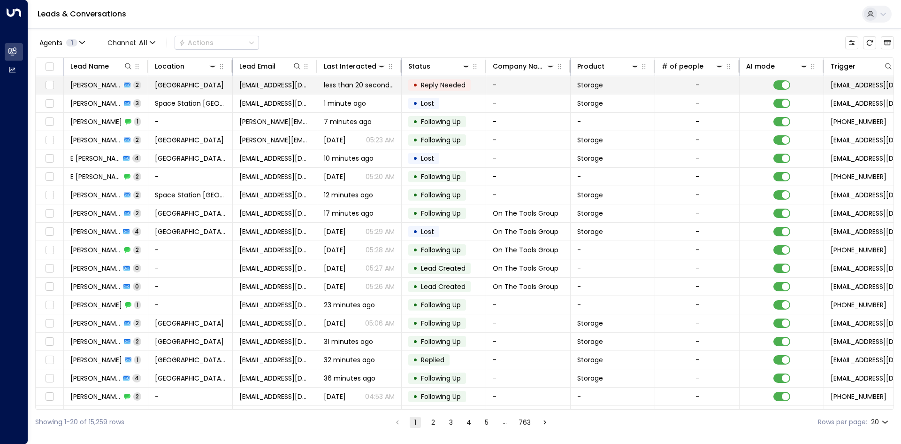
click at [408, 88] on div "• Reply Needed" at bounding box center [439, 84] width 62 height 11
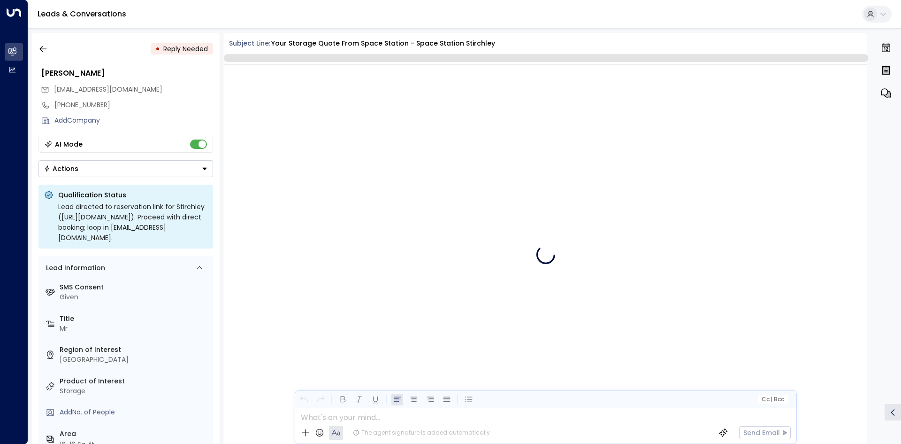
scroll to position [588, 0]
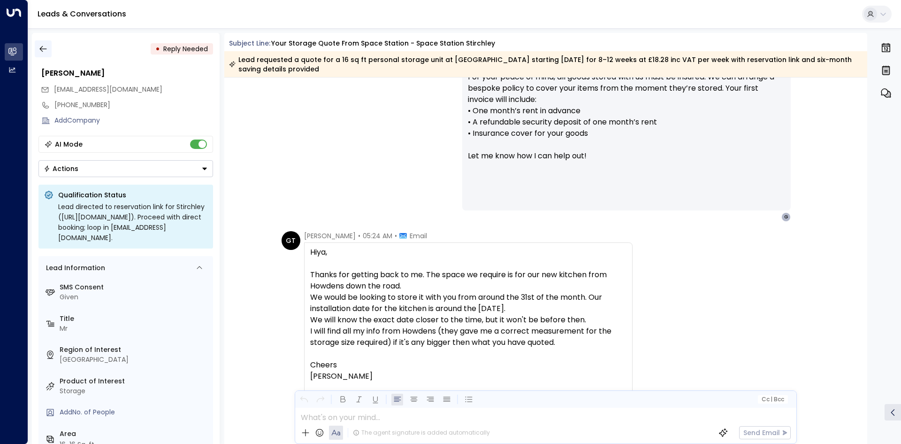
click at [51, 50] on button "button" at bounding box center [43, 48] width 17 height 17
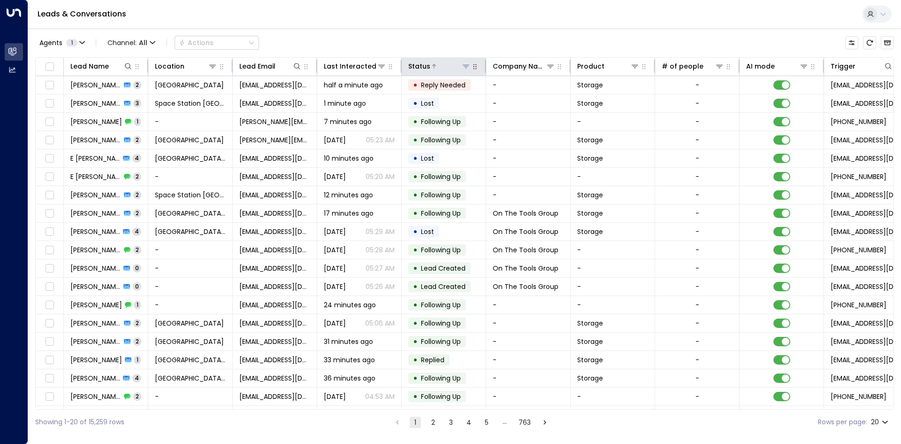
click at [468, 69] on icon at bounding box center [466, 66] width 8 height 8
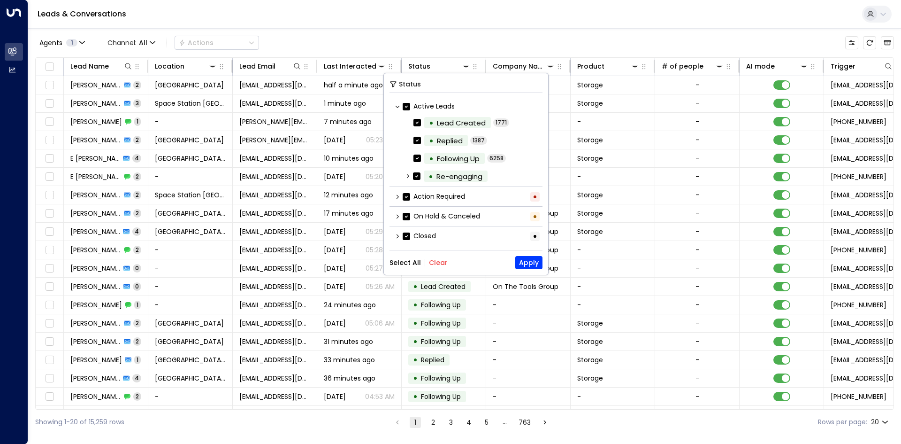
click at [440, 264] on button "Clear" at bounding box center [438, 263] width 19 height 8
click at [525, 262] on button "Apply" at bounding box center [528, 262] width 27 height 13
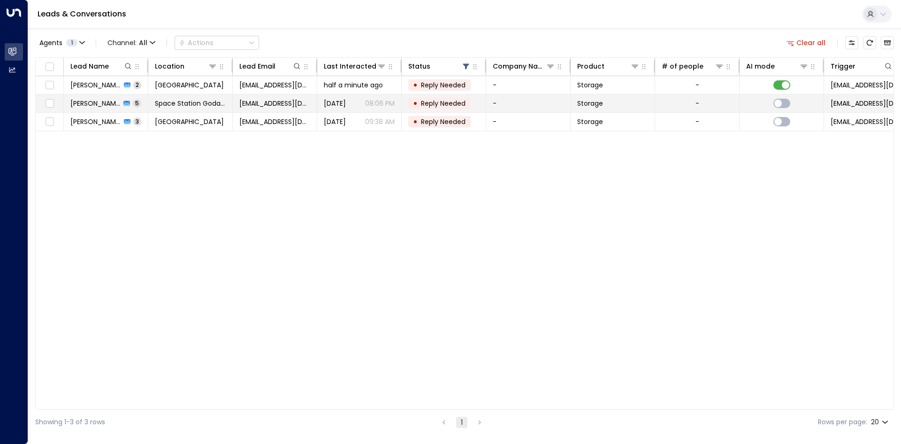
click at [237, 103] on td "[EMAIL_ADDRESS][DOMAIN_NAME]" at bounding box center [275, 103] width 84 height 18
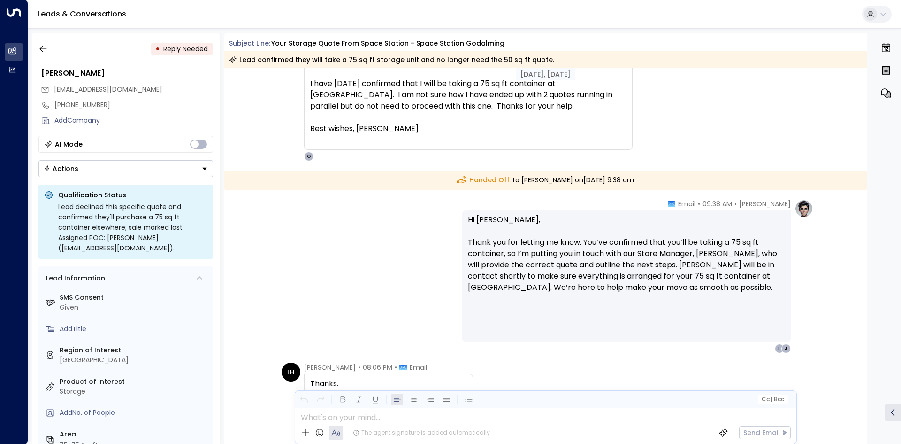
scroll to position [1088, 0]
